Goal: Task Accomplishment & Management: Use online tool/utility

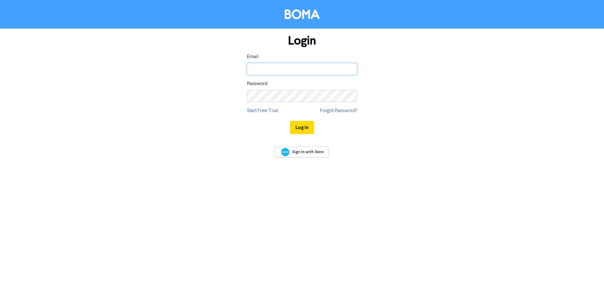
click at [314, 67] on input "email" at bounding box center [302, 69] width 110 height 12
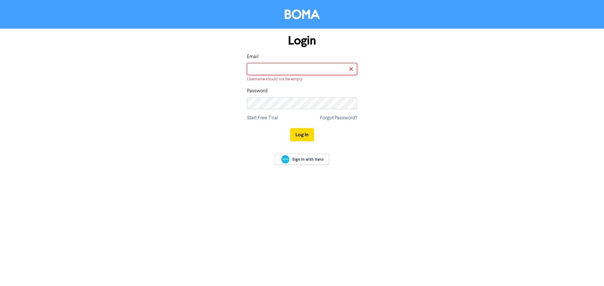
click at [280, 71] on input "email" at bounding box center [302, 69] width 110 height 12
type input "[PERSON_NAME][EMAIL_ADDRESS][DOMAIN_NAME]"
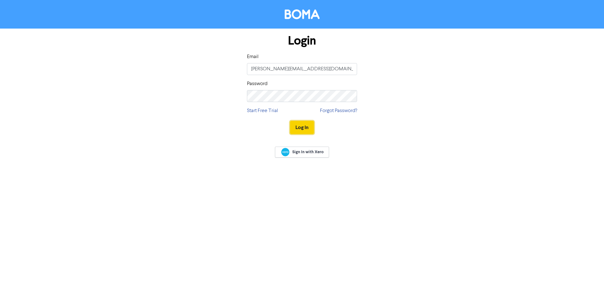
click at [302, 125] on button "Log In" at bounding box center [302, 127] width 24 height 13
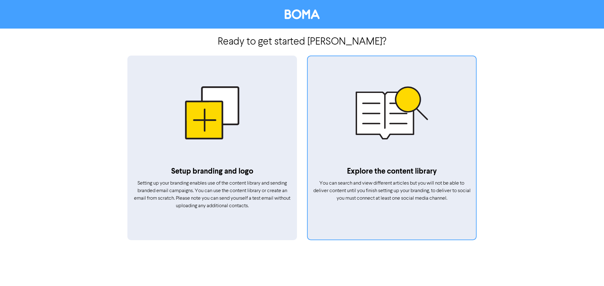
click at [374, 130] on div at bounding box center [391, 113] width 168 height 106
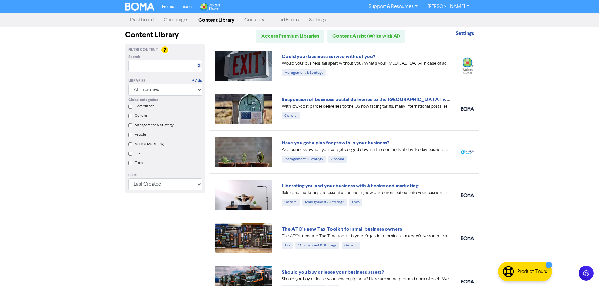
click at [130, 156] on input "Tax" at bounding box center [130, 154] width 4 height 4
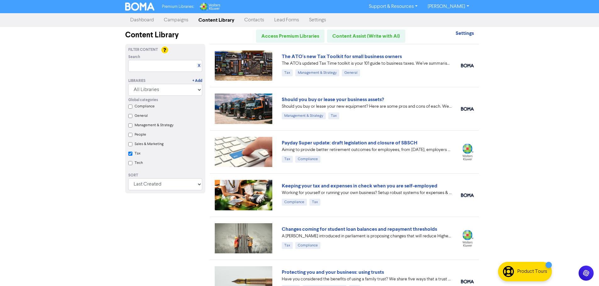
click at [129, 156] on input "Tax" at bounding box center [130, 154] width 4 height 4
checkbox input "false"
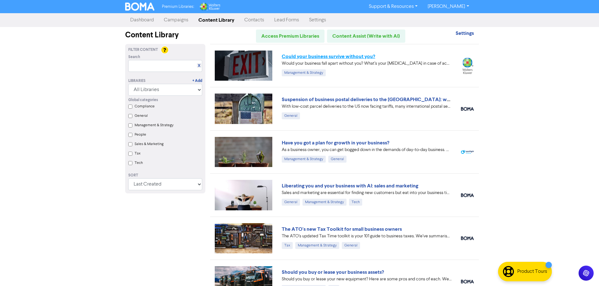
click at [342, 58] on link "Could your business survive without you?" at bounding box center [328, 56] width 93 height 6
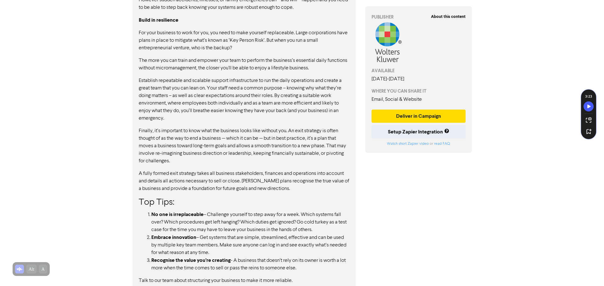
scroll to position [387, 0]
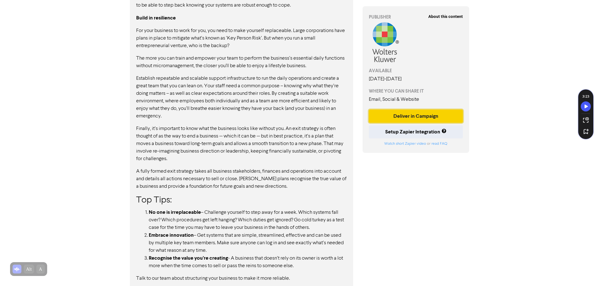
click at [408, 114] on button "Deliver in Campaign" at bounding box center [416, 116] width 94 height 13
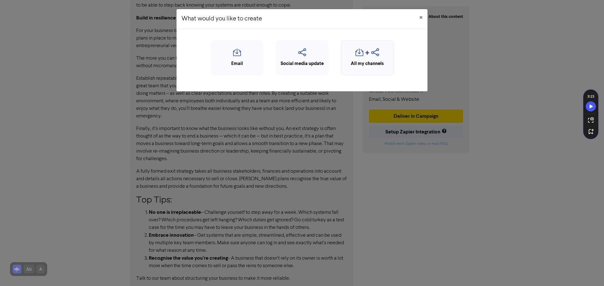
click at [356, 49] on icon "button" at bounding box center [359, 54] width 8 height 12
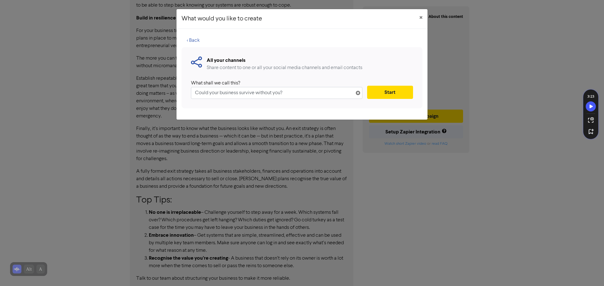
drag, startPoint x: 170, startPoint y: 85, endPoint x: 90, endPoint y: 80, distance: 80.3
click at [91, 80] on div "What would you like to create × < Back All your channels Share content to one o…" at bounding box center [302, 143] width 604 height 286
click at [375, 92] on button "Start" at bounding box center [390, 92] width 46 height 13
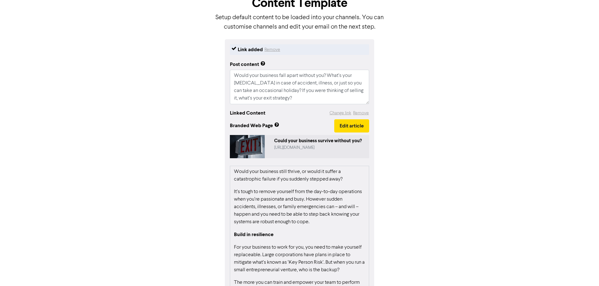
scroll to position [78, 0]
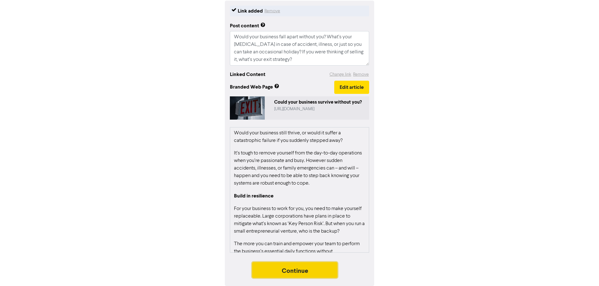
click at [307, 273] on button "Continue" at bounding box center [295, 271] width 86 height 16
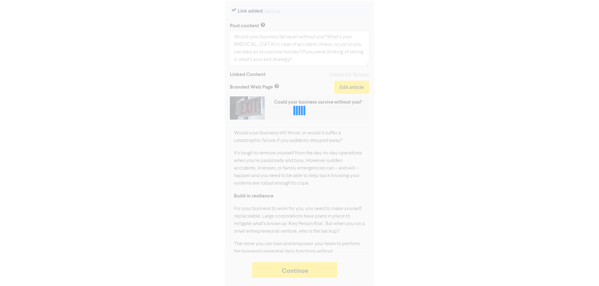
type textarea "x"
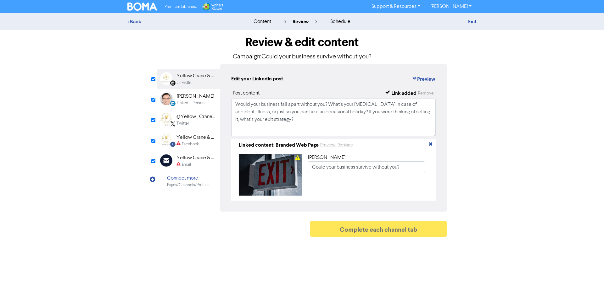
click at [199, 121] on div "Twitter" at bounding box center [196, 124] width 40 height 6
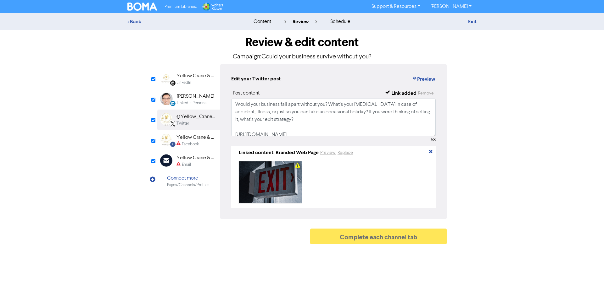
click at [190, 144] on div "Facebook" at bounding box center [190, 144] width 17 height 6
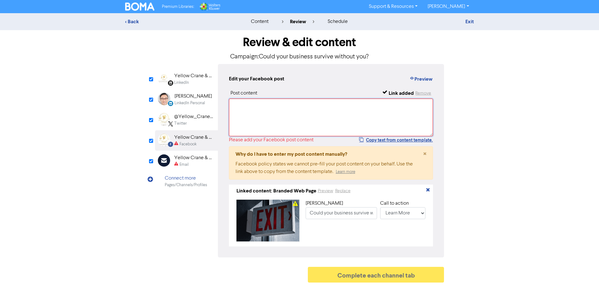
click at [251, 113] on textarea at bounding box center [331, 118] width 204 height 38
paste textarea "Could your business survive without you?"
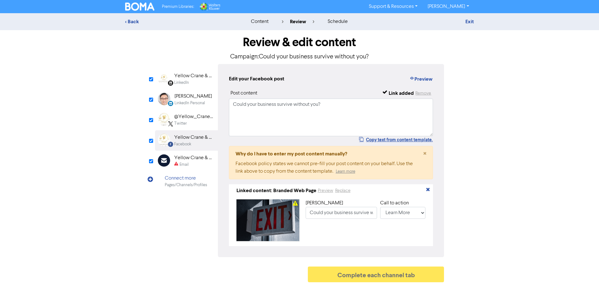
click at [192, 93] on div "[PERSON_NAME]" at bounding box center [192, 97] width 37 height 8
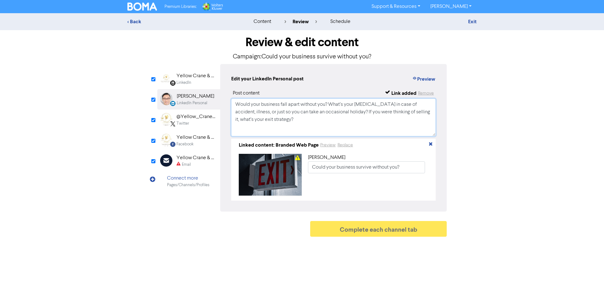
drag, startPoint x: 284, startPoint y: 120, endPoint x: 226, endPoint y: 100, distance: 61.6
click at [226, 100] on div "Edit your LinkedIn Personal post Preview Post content Link added Remove Would y…" at bounding box center [333, 138] width 226 height 148
click at [185, 119] on div "@Yellow_Crane_Co" at bounding box center [196, 117] width 40 height 8
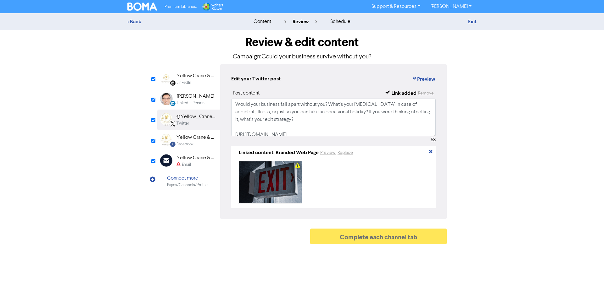
click at [186, 138] on div "Yellow Crane & Co. - Your Local Accounting & Tax Specialist" at bounding box center [196, 138] width 40 height 8
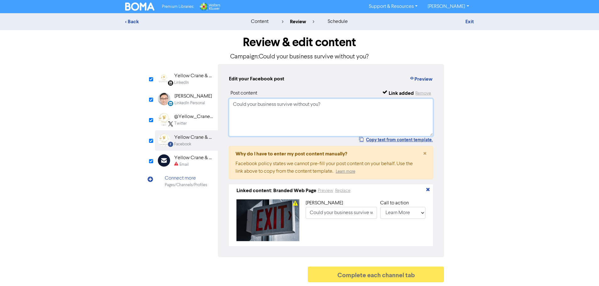
drag, startPoint x: 328, startPoint y: 105, endPoint x: 164, endPoint y: 99, distance: 163.9
click at [173, 97] on div "LinkedIn Page Created with Sketch. Yellow Crane & Co. - Accounting & Tax Specia…" at bounding box center [299, 160] width 289 height 193
paste textarea "Would your business fall apart without you? What’s your [MEDICAL_DATA] in case …"
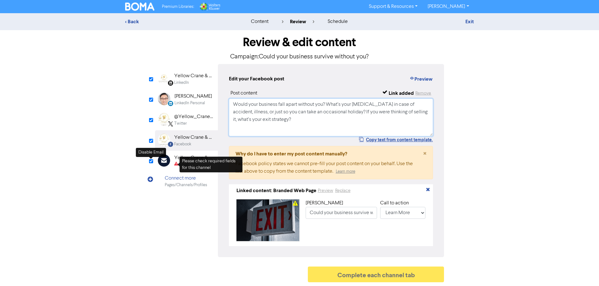
type textarea "Would your business fall apart without you? What’s your [MEDICAL_DATA] in case …"
click at [178, 162] on div "Email" at bounding box center [194, 165] width 40 height 6
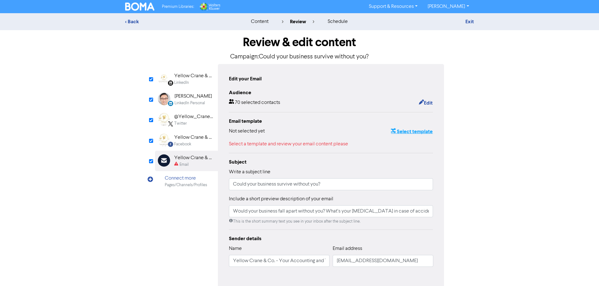
click at [398, 130] on button "Select template" at bounding box center [411, 132] width 42 height 8
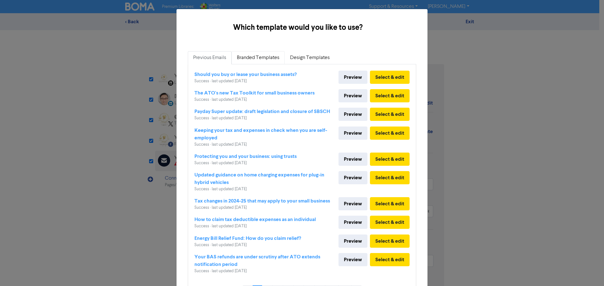
click at [254, 58] on link "Branded Templates" at bounding box center [257, 57] width 53 height 13
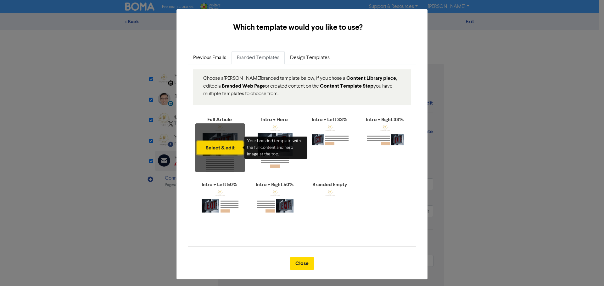
click at [218, 143] on button "Select & edit" at bounding box center [219, 147] width 47 height 13
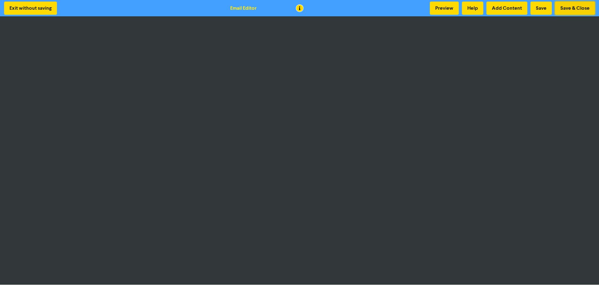
click at [568, 4] on button "Save & Close" at bounding box center [575, 8] width 40 height 13
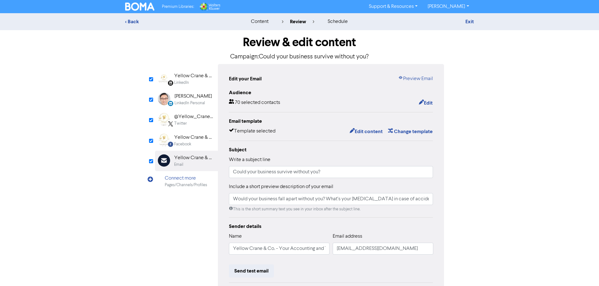
scroll to position [69, 0]
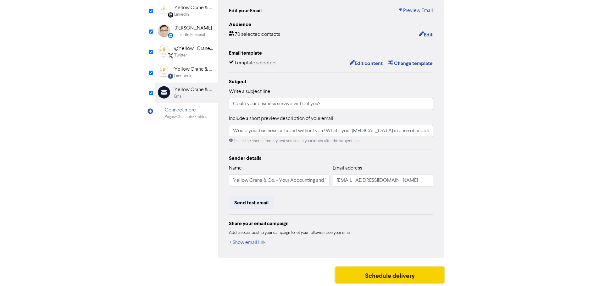
click at [396, 276] on button "Schedule delivery" at bounding box center [389, 276] width 109 height 16
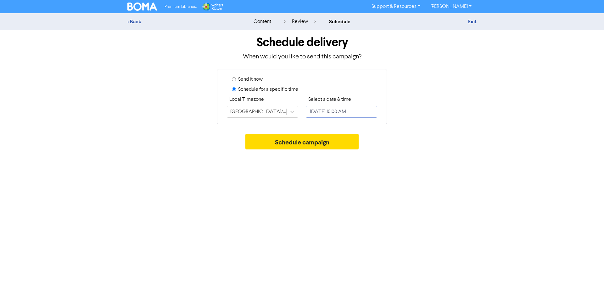
click at [334, 113] on input "[DATE] 10:00 AM" at bounding box center [341, 112] width 71 height 12
select select "8"
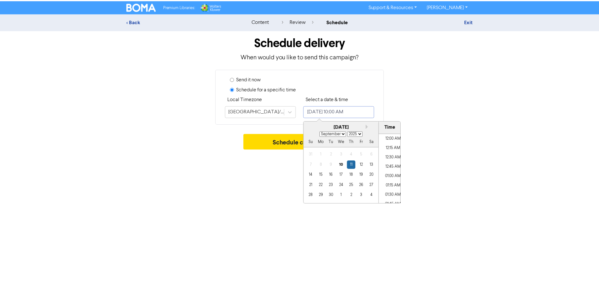
scroll to position [347, 0]
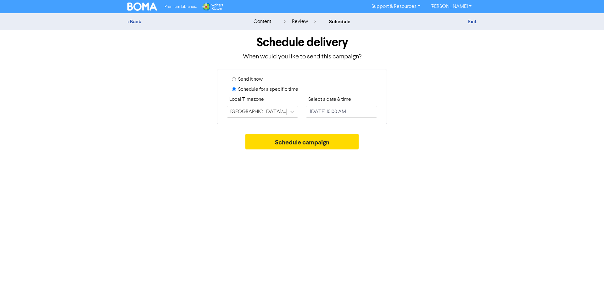
click at [255, 165] on div "Premium Libraries: Support & Resources Video Tutorials FAQ & Guides Marketing E…" at bounding box center [302, 143] width 604 height 286
click at [268, 144] on button "Schedule campaign" at bounding box center [301, 142] width 113 height 16
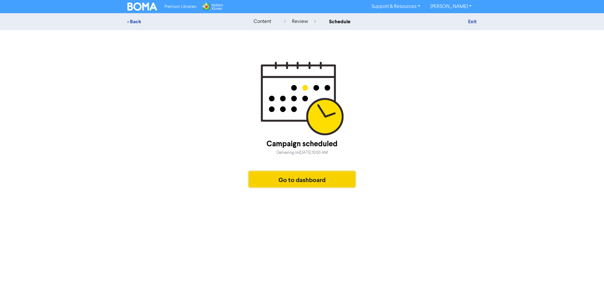
click at [321, 178] on button "Go to dashboard" at bounding box center [302, 180] width 106 height 16
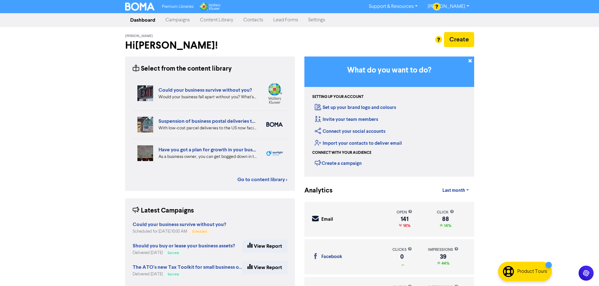
click at [213, 21] on link "Content Library" at bounding box center [216, 20] width 43 height 13
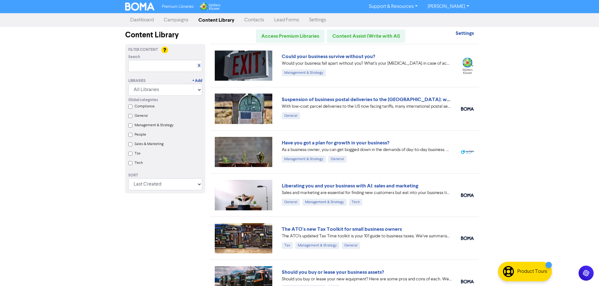
click at [332, 146] on div "Have you got a plan for growth in your business?" at bounding box center [367, 143] width 170 height 8
click at [333, 144] on link "Have you got a plan for growth in your business?" at bounding box center [336, 143] width 108 height 6
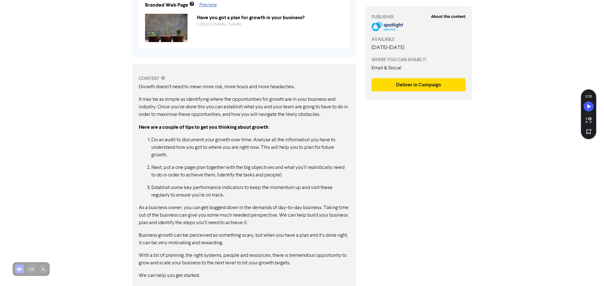
scroll to position [266, 0]
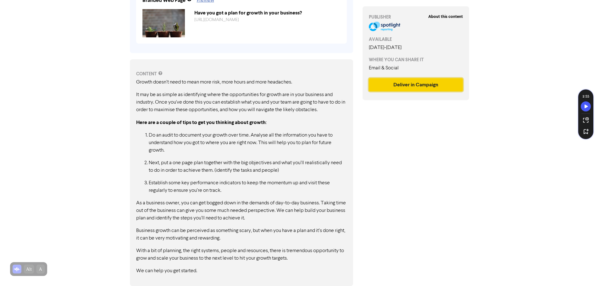
click at [411, 86] on button "Deliver in Campaign" at bounding box center [416, 84] width 94 height 13
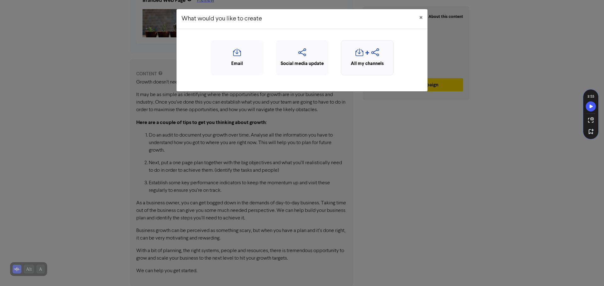
click at [362, 58] on icon "button" at bounding box center [359, 54] width 8 height 12
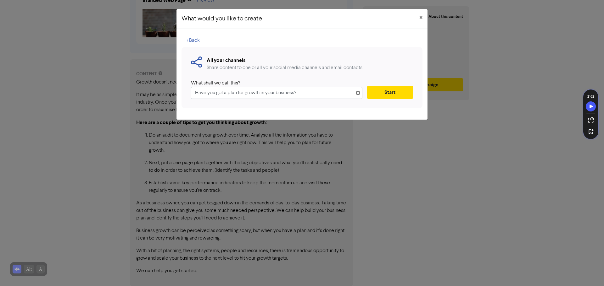
drag, startPoint x: 322, startPoint y: 89, endPoint x: 0, endPoint y: 87, distance: 321.6
click at [0, 87] on div "What would you like to create × < Back All your channels Share content to one o…" at bounding box center [302, 143] width 604 height 286
click at [399, 97] on button "Start" at bounding box center [390, 92] width 46 height 13
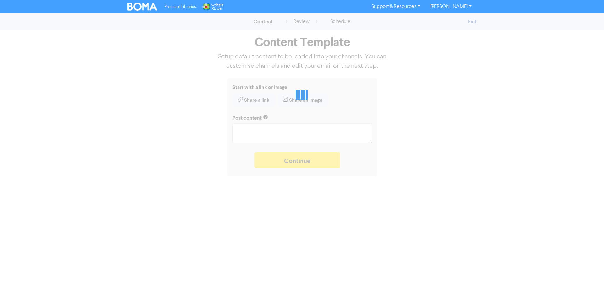
type textarea "x"
type textarea "As a business owner, you can get bogged down in the demands of day-to-day busin…"
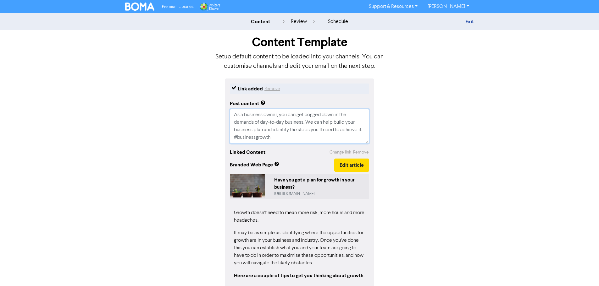
drag, startPoint x: 258, startPoint y: 141, endPoint x: 220, endPoint y: 113, distance: 47.6
click at [220, 113] on div "Link added Remove Post content As a business owner, you can get bogged down in …" at bounding box center [299, 223] width 358 height 288
click at [450, 192] on div "Link added Remove Post content As a business owner, you can get bogged down in …" at bounding box center [299, 223] width 358 height 288
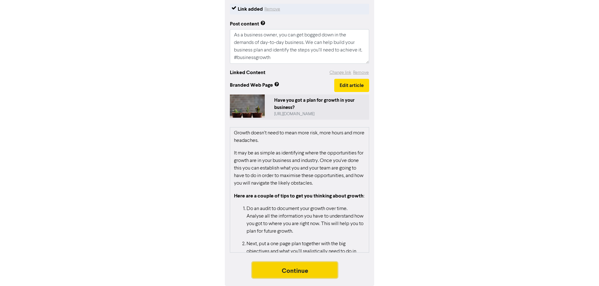
click at [307, 272] on button "Continue" at bounding box center [295, 271] width 86 height 16
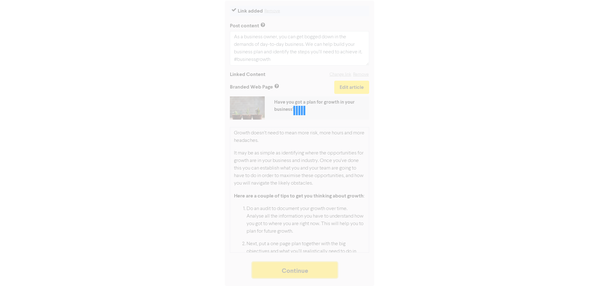
scroll to position [78, 0]
type textarea "x"
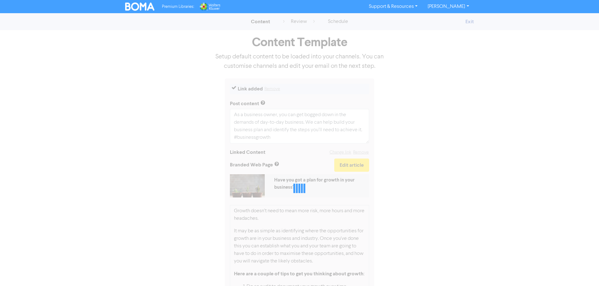
select select "LEARN_MORE"
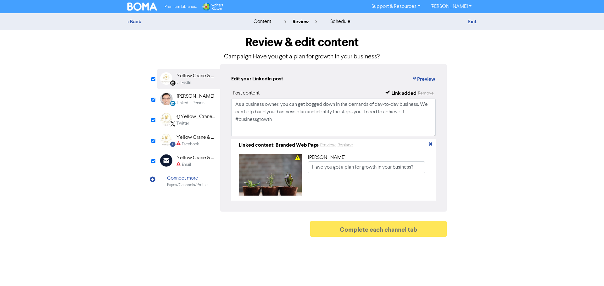
click at [189, 120] on div "@Yellow_Crane_Co" at bounding box center [196, 117] width 40 height 8
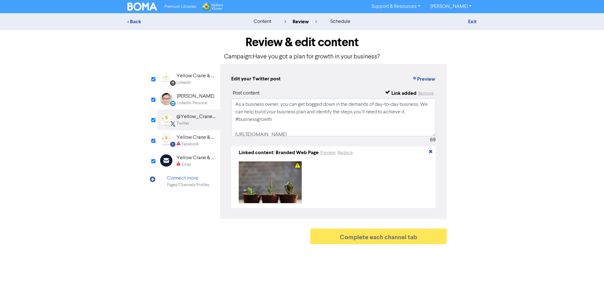
click at [188, 139] on div "Yellow Crane & Co. - Your Local Accounting & Tax Specialist" at bounding box center [196, 138] width 40 height 8
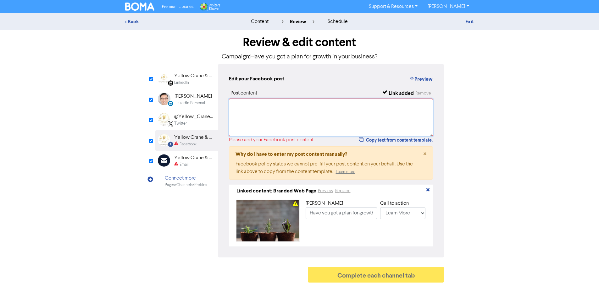
click at [251, 118] on textarea at bounding box center [331, 118] width 204 height 38
paste textarea "As a business owner, you can get bogged down in the demands of day-to-day busin…"
type textarea "As a business owner, you can get bogged down in the demands of day-to-day busin…"
type input "As a business owner, you can get bogged down in the demands of day-to-day busin…"
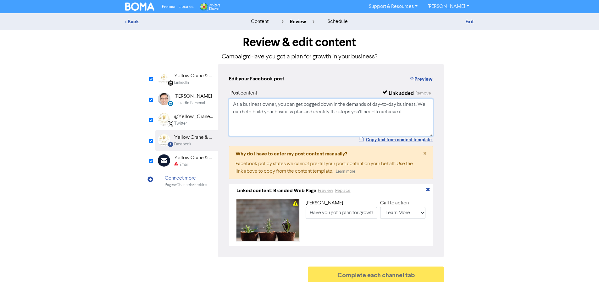
type textarea "As a business owner, you can get bogged down in the demands of day-to-day busin…"
click at [190, 160] on div "Yellow Crane & Co. - Your Accounting and Tax Specialist" at bounding box center [194, 158] width 40 height 8
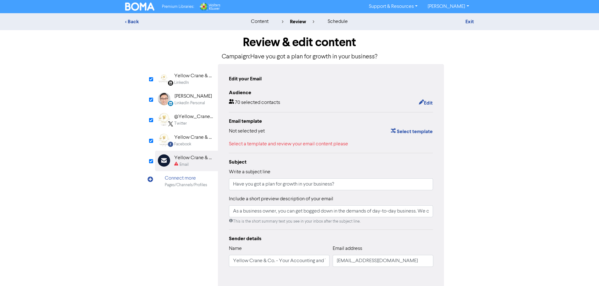
click at [179, 148] on div "Facebook Created with Sketch. Yellow Crane & Co. - Your Local Accounting & Tax …" at bounding box center [186, 140] width 63 height 20
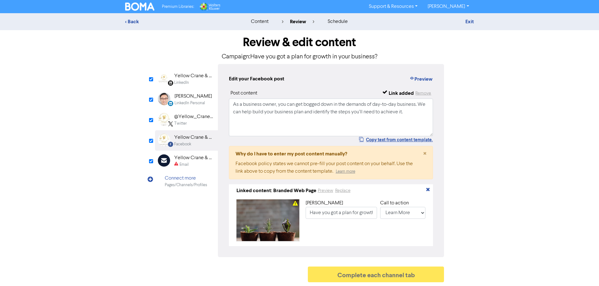
click at [185, 161] on div "Yellow Crane & Co. - Your Accounting and Tax Specialist" at bounding box center [194, 158] width 40 height 8
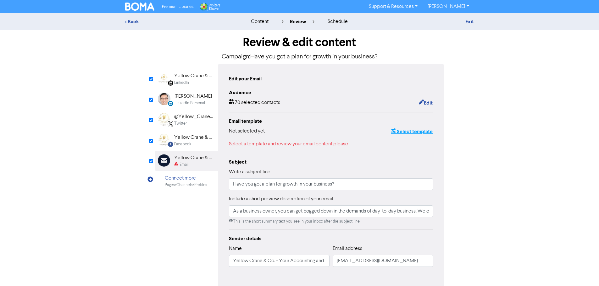
click at [419, 133] on button "Select template" at bounding box center [411, 132] width 42 height 8
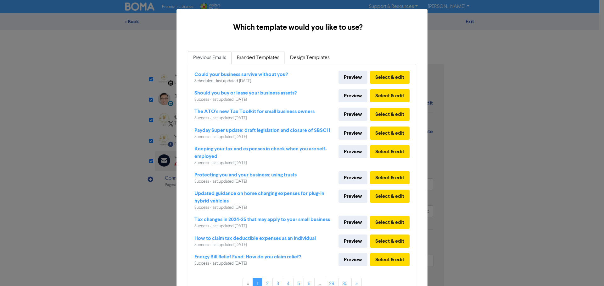
click at [259, 57] on link "Branded Templates" at bounding box center [257, 57] width 53 height 13
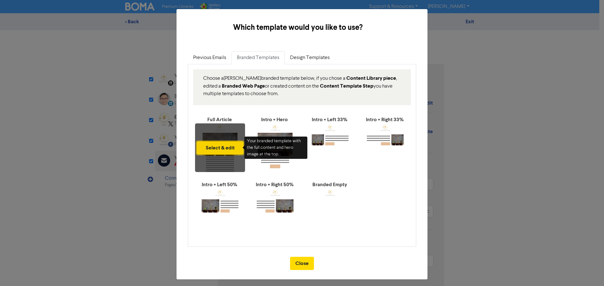
click at [218, 143] on button "Select & edit" at bounding box center [219, 147] width 47 height 13
type input "As a business owner, you can get bogged down in the demands of day-to-day busin…"
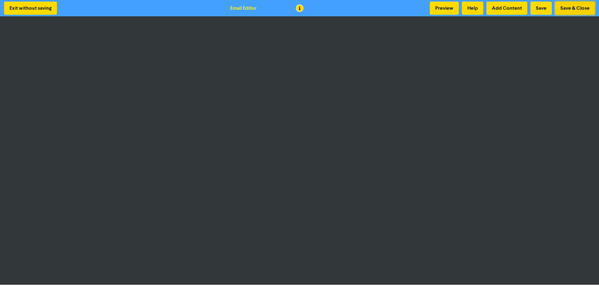
click at [567, 7] on button "Save & Close" at bounding box center [575, 8] width 40 height 13
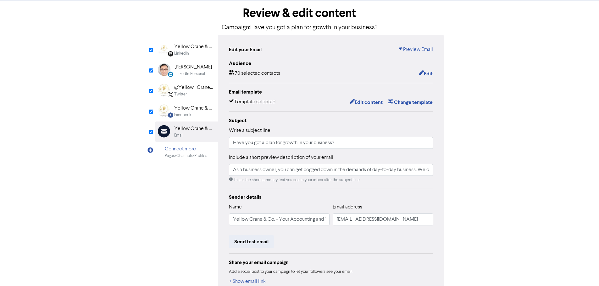
scroll to position [69, 0]
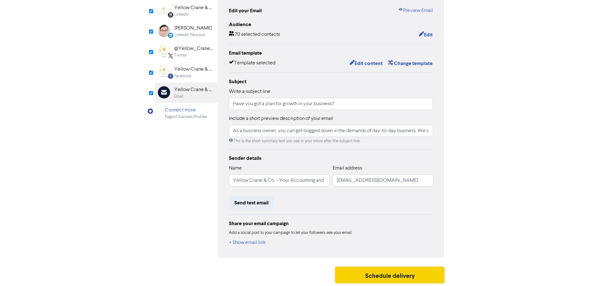
click at [394, 271] on button "Schedule delivery" at bounding box center [389, 276] width 109 height 16
type input "As a business owner, you can get bogged down in the demands of day-to-day busin…"
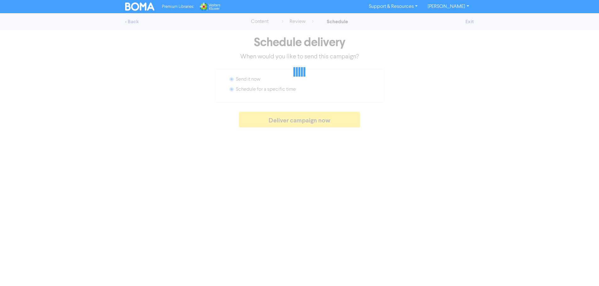
radio input "false"
radio input "true"
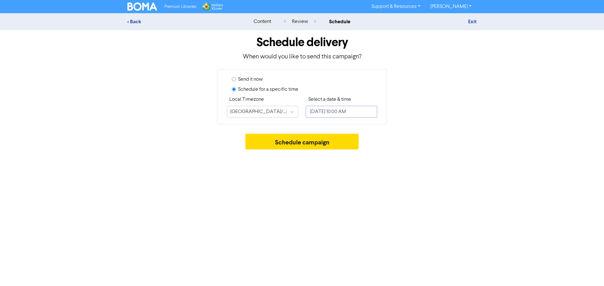
click at [334, 116] on input "[DATE] 10:00 AM" at bounding box center [341, 112] width 71 height 12
select select "8"
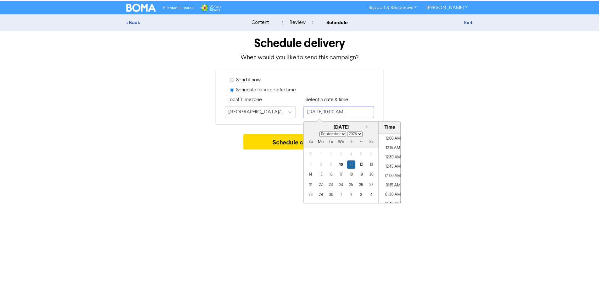
scroll to position [347, 0]
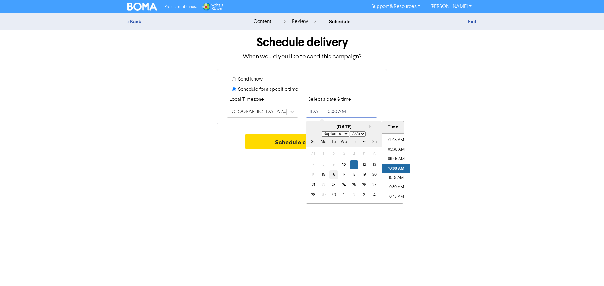
click at [333, 175] on div "16" at bounding box center [333, 175] width 8 height 8
type input "[DATE] 10:00 AM"
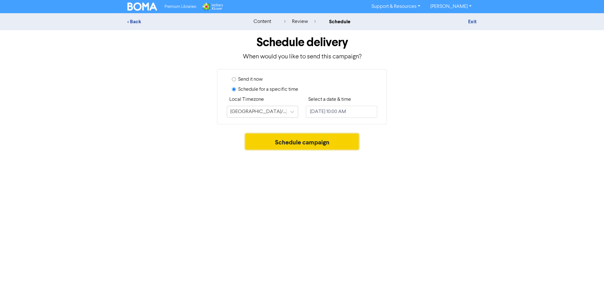
click at [281, 141] on button "Schedule campaign" at bounding box center [301, 142] width 113 height 16
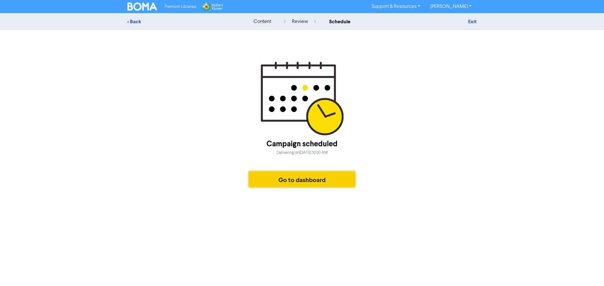
click at [329, 182] on button "Go to dashboard" at bounding box center [302, 180] width 106 height 16
